Goal: Information Seeking & Learning: Learn about a topic

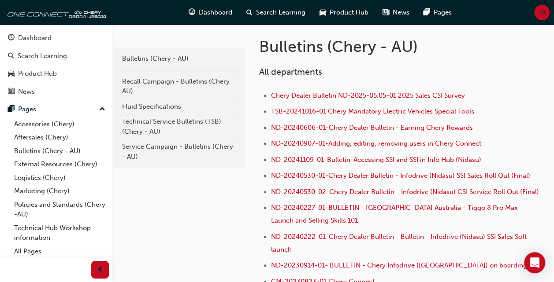
scroll to position [170, 0]
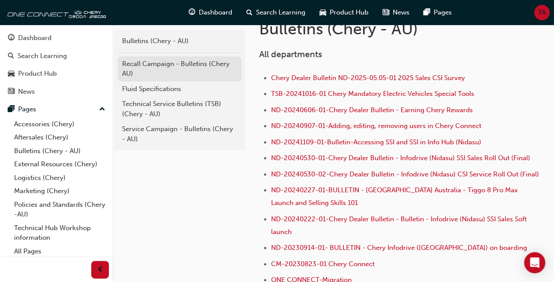
click at [137, 66] on div "Recall Campaign - Bulletins (Chery AU)" at bounding box center [179, 69] width 115 height 20
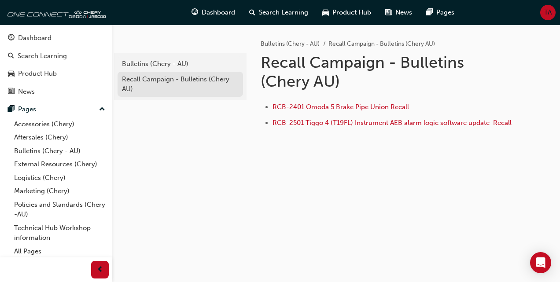
click at [137, 75] on div "Recall Campaign - Bulletins (Chery AU)" at bounding box center [180, 84] width 117 height 20
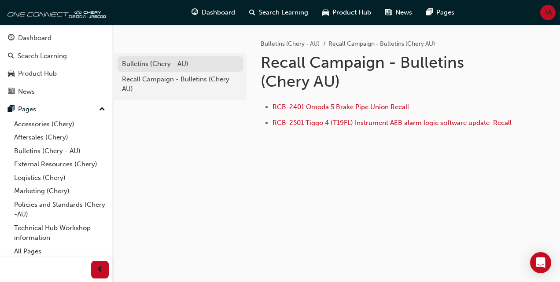
click at [141, 61] on div "Bulletins (Chery - AU)" at bounding box center [180, 64] width 117 height 10
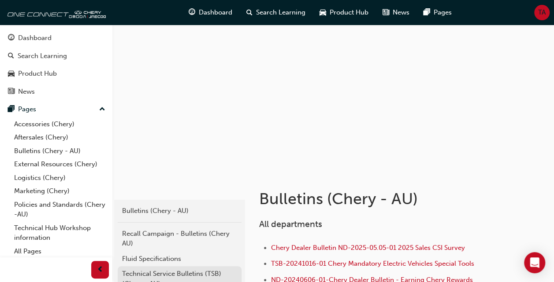
click at [166, 273] on div "Technical Service Bulletins (TSB) (Chery - AU)" at bounding box center [179, 279] width 115 height 20
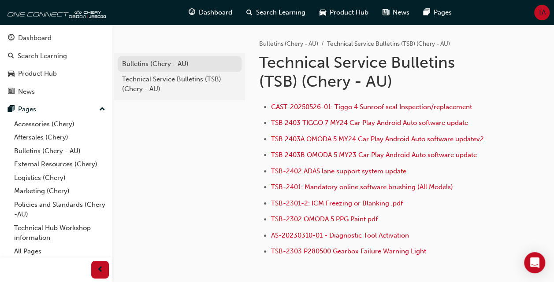
click at [132, 62] on div "Bulletins (Chery - AU)" at bounding box center [179, 64] width 115 height 10
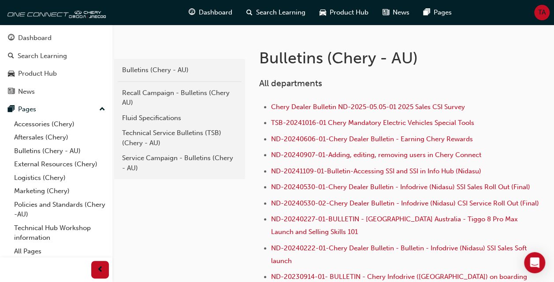
scroll to position [147, 0]
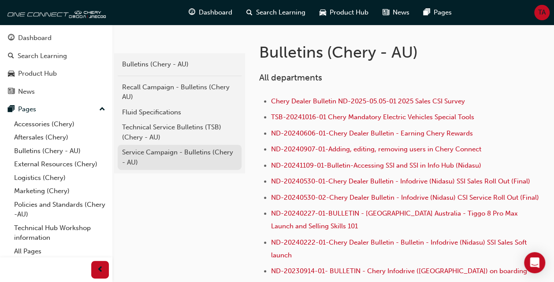
click at [154, 154] on div "Service Campaign - Bulletins (Chery - AU)" at bounding box center [179, 158] width 115 height 20
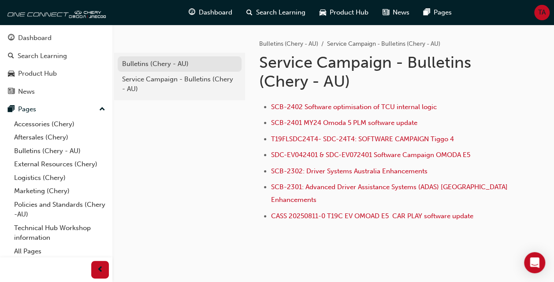
click at [148, 68] on div "Bulletins (Chery - AU)" at bounding box center [179, 64] width 115 height 10
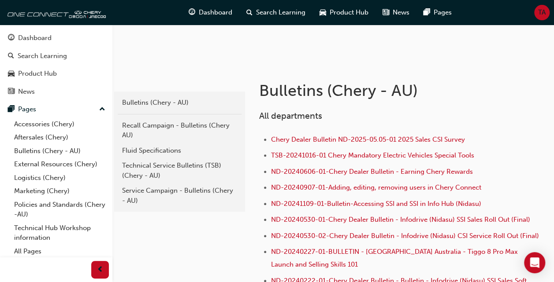
scroll to position [67, 0]
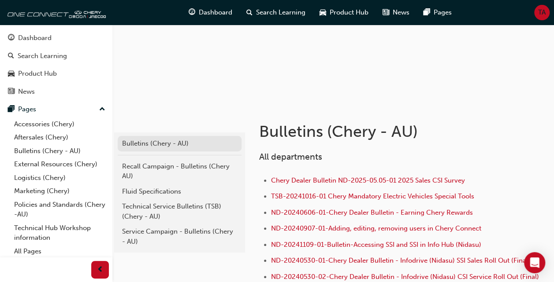
click at [156, 143] on div "Bulletins (Chery - AU)" at bounding box center [179, 144] width 115 height 10
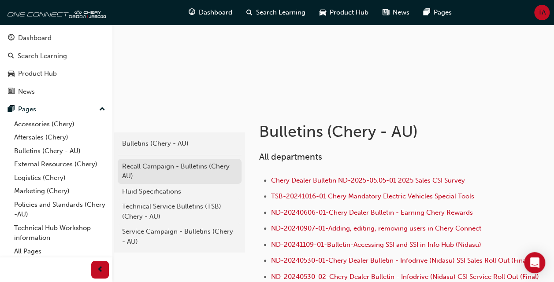
click at [142, 168] on div "Recall Campaign - Bulletins (Chery AU)" at bounding box center [179, 172] width 115 height 20
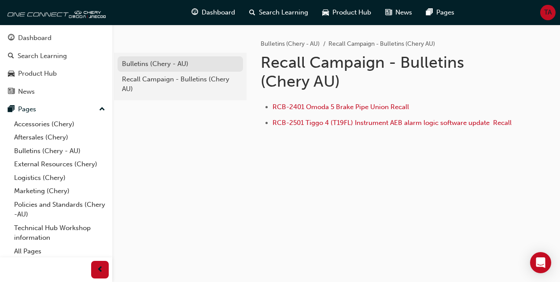
click at [153, 60] on div "Bulletins (Chery - AU)" at bounding box center [180, 64] width 117 height 10
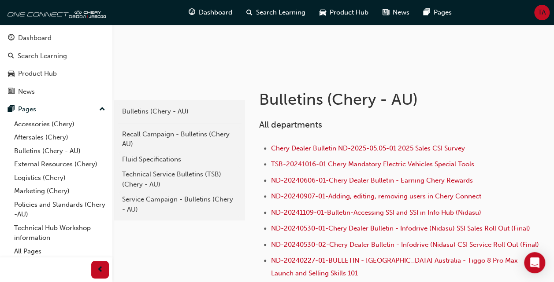
scroll to position [117, 0]
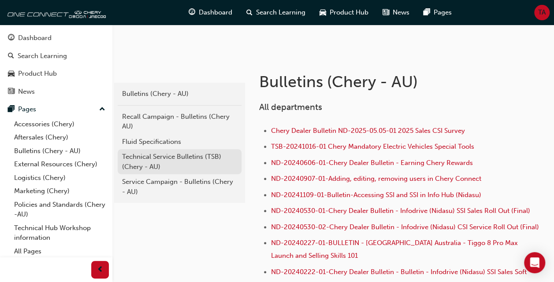
click at [151, 153] on div "Technical Service Bulletins (TSB) (Chery - AU)" at bounding box center [179, 162] width 115 height 20
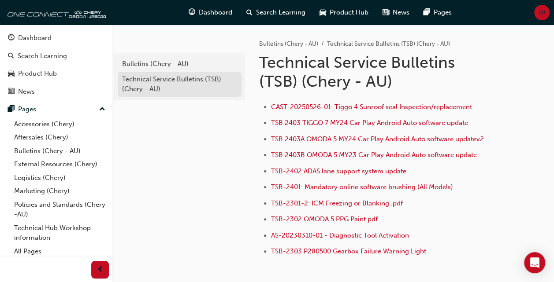
click at [141, 78] on div "Technical Service Bulletins (TSB) (Chery - AU)" at bounding box center [179, 84] width 115 height 20
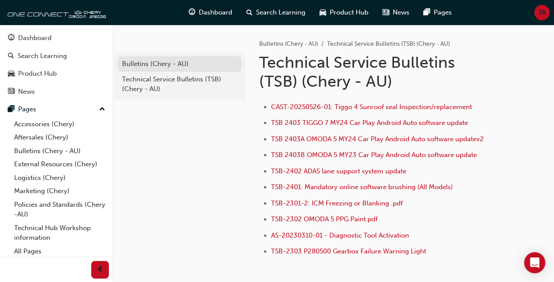
click at [141, 63] on div "Bulletins (Chery - AU)" at bounding box center [179, 64] width 115 height 10
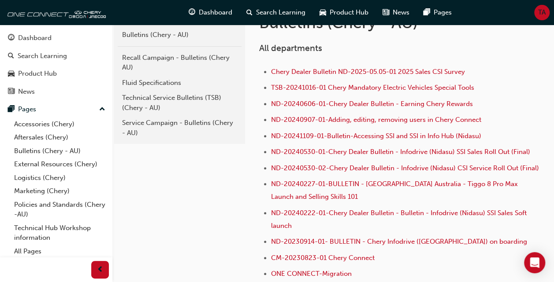
scroll to position [200, 0]
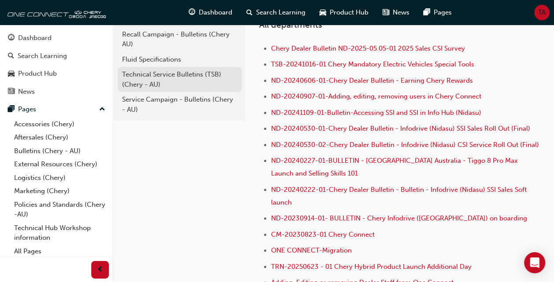
click at [166, 78] on div "Technical Service Bulletins (TSB) (Chery - AU)" at bounding box center [179, 80] width 115 height 20
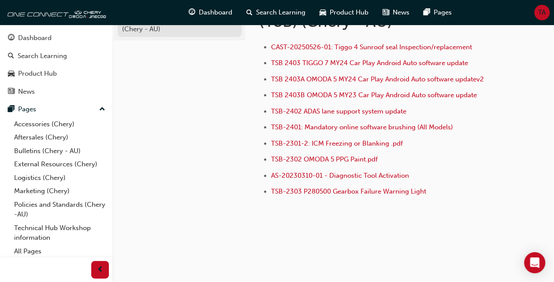
click at [152, 28] on div "Technical Service Bulletins (TSB) (Chery - AU)" at bounding box center [179, 25] width 115 height 20
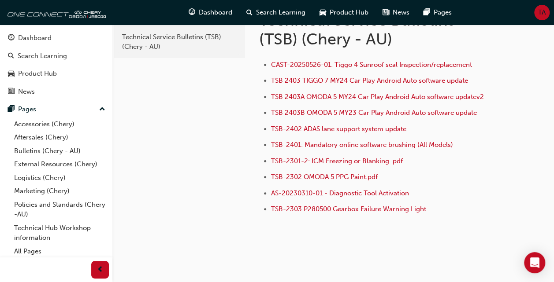
scroll to position [18, 0]
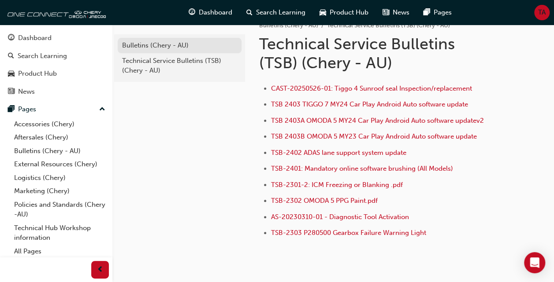
click at [152, 38] on link "Bulletins (Chery - AU)" at bounding box center [180, 45] width 124 height 15
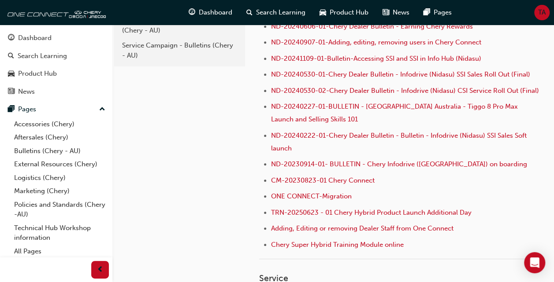
scroll to position [195, 0]
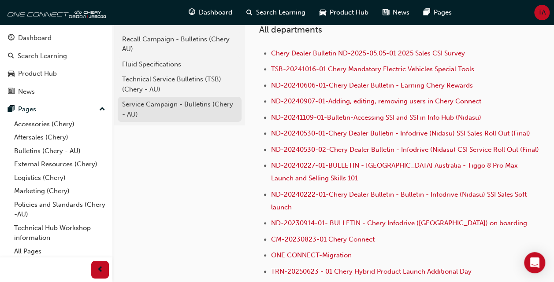
click at [159, 102] on div "Service Campaign - Bulletins (Chery - AU)" at bounding box center [179, 110] width 115 height 20
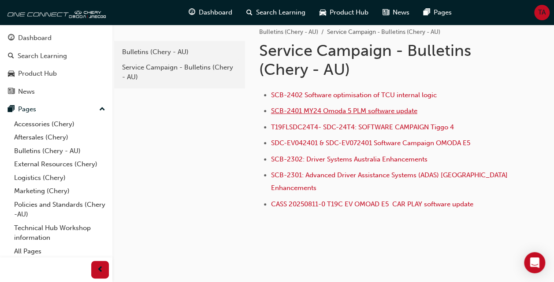
click at [374, 108] on span "SCB-2401 MY24 Omoda 5 PLM software update" at bounding box center [344, 111] width 146 height 8
